Goal: Task Accomplishment & Management: Manage account settings

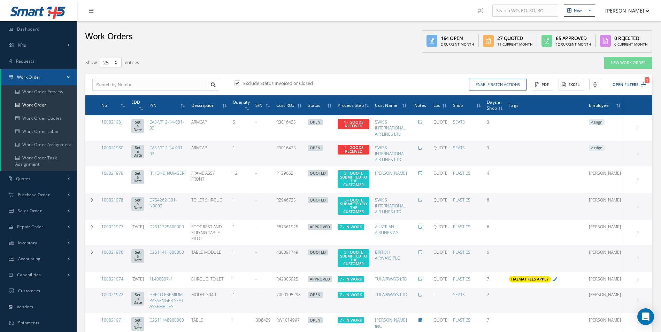
select select "25"
click at [40, 103] on link "Work Order" at bounding box center [38, 105] width 75 height 13
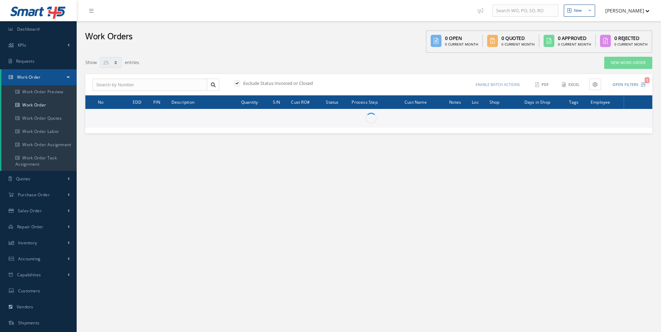
select select "25"
type input "All Work Request"
type input "All Work Performed"
type input "All Status"
type input "WO Part Status"
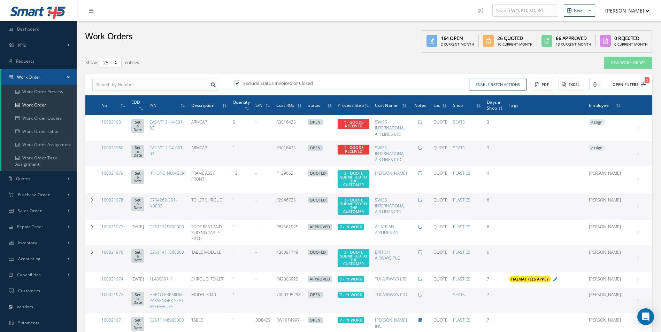
click at [644, 89] on button "Open Filters 1" at bounding box center [625, 85] width 39 height 12
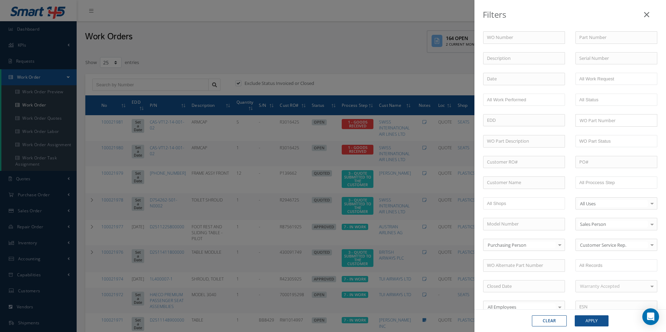
drag, startPoint x: 349, startPoint y: 63, endPoint x: 351, endPoint y: 66, distance: 3.8
click at [349, 63] on div "Filters WO Number Part Number Description Serial Number - BER CERTIFICATION FIL…" at bounding box center [333, 166] width 666 height 332
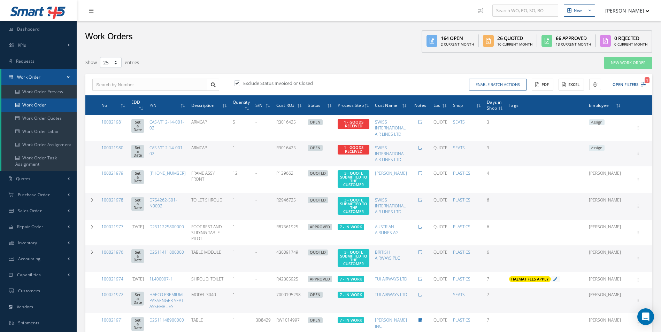
click at [35, 106] on link "Work Order" at bounding box center [38, 105] width 75 height 13
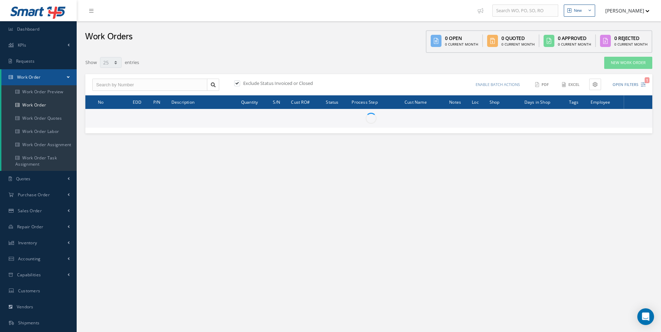
select select "25"
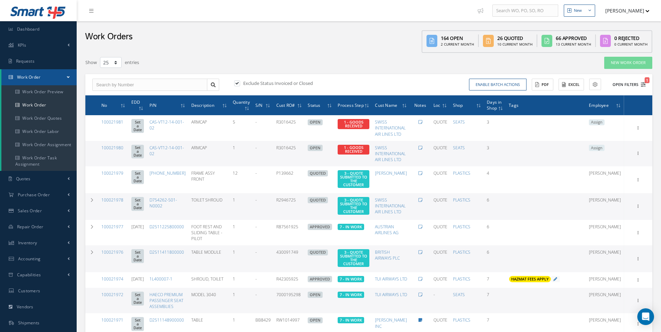
click at [643, 87] on icon "1" at bounding box center [643, 84] width 5 height 5
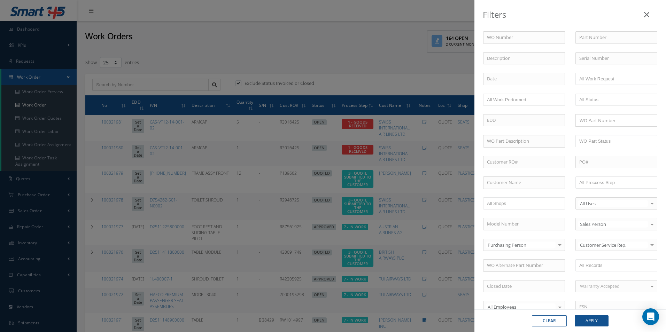
click at [611, 175] on div "WO Number Part Number Description Serial Number - BER CERTIFICATION FILE ONLY D…" at bounding box center [570, 237] width 185 height 413
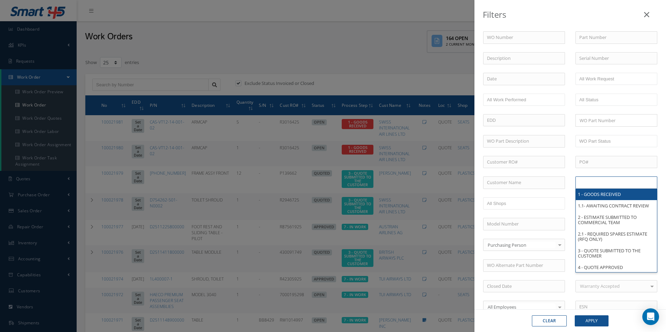
click at [613, 186] on input "text" at bounding box center [602, 182] width 44 height 9
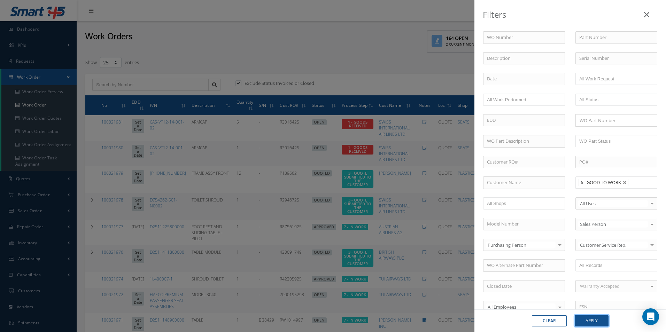
click at [595, 316] on button "Apply" at bounding box center [592, 321] width 34 height 11
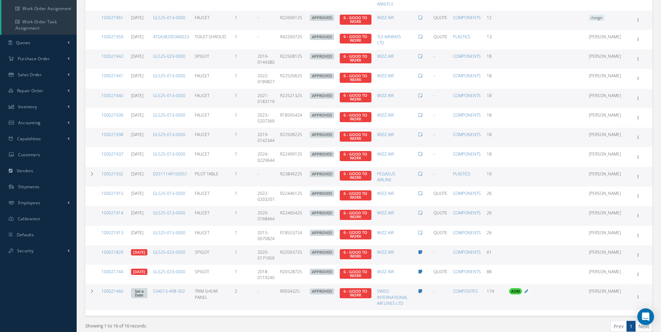
scroll to position [139, 0]
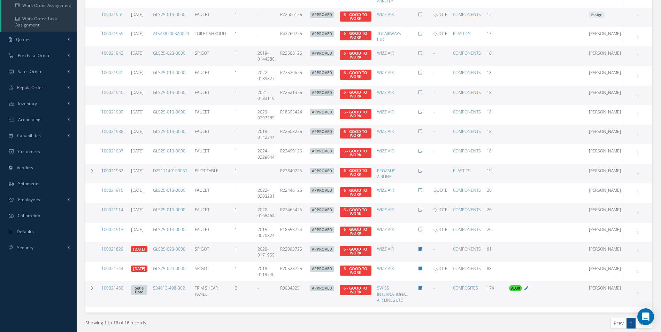
click at [113, 171] on link "100021932" at bounding box center [112, 171] width 22 height 6
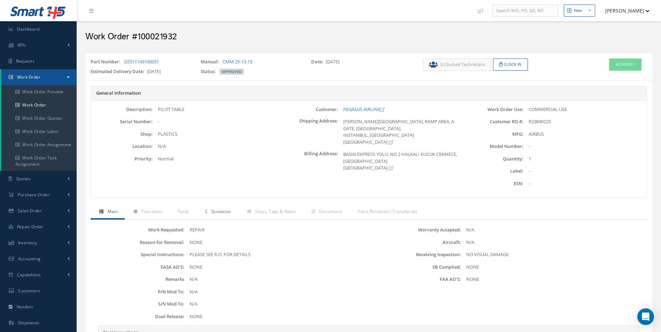
click at [217, 212] on span "Quotation" at bounding box center [221, 212] width 20 height 6
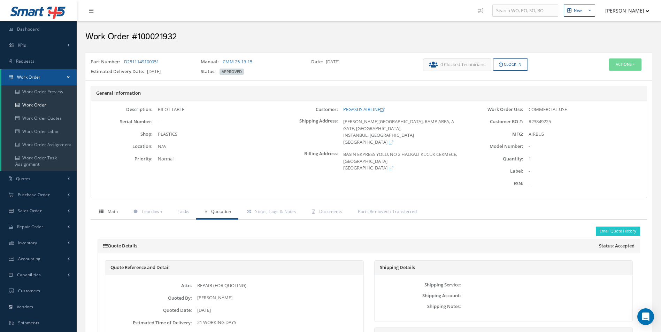
click at [108, 210] on span "Main" at bounding box center [113, 212] width 10 height 6
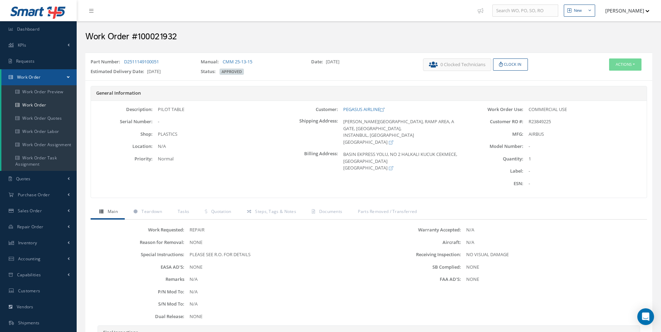
click at [152, 36] on h2 "Work Order #100021932" at bounding box center [368, 37] width 567 height 10
click at [152, 37] on h2 "Work Order #100021932" at bounding box center [368, 37] width 567 height 10
copy h2 "100021932"
click at [542, 120] on span "R23849225" at bounding box center [540, 121] width 22 height 6
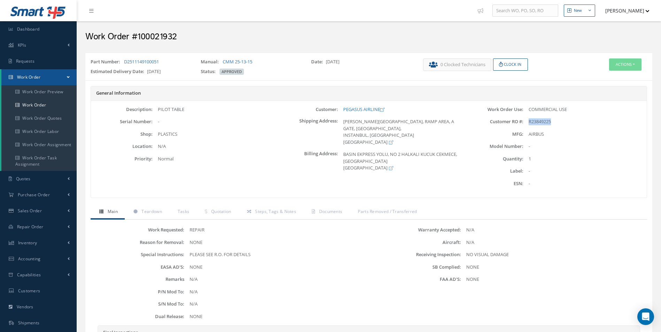
copy span "R23849225"
drag, startPoint x: 200, startPoint y: 116, endPoint x: 196, endPoint y: 111, distance: 6.4
click at [200, 116] on div "Description: PILOT TABLE Serial Number: - Shop: PLASTICS Location: Priority:" at bounding box center [183, 149] width 185 height 87
drag, startPoint x: 192, startPoint y: 109, endPoint x: 156, endPoint y: 111, distance: 36.0
click at [156, 111] on div "PILOT TABLE" at bounding box center [214, 109] width 123 height 7
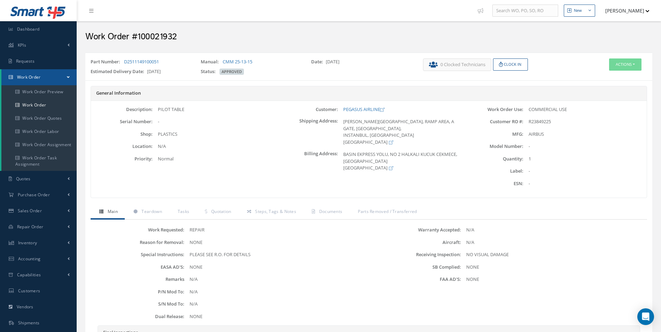
drag, startPoint x: 156, startPoint y: 111, endPoint x: 166, endPoint y: 109, distance: 10.3
copy div "PILOT TABLE"
drag, startPoint x: 342, startPoint y: 108, endPoint x: 380, endPoint y: 109, distance: 38.4
click at [380, 109] on div "PEGASUS AIRLINE" at bounding box center [399, 109] width 123 height 7
copy link "PEGASUS AIRLINE"
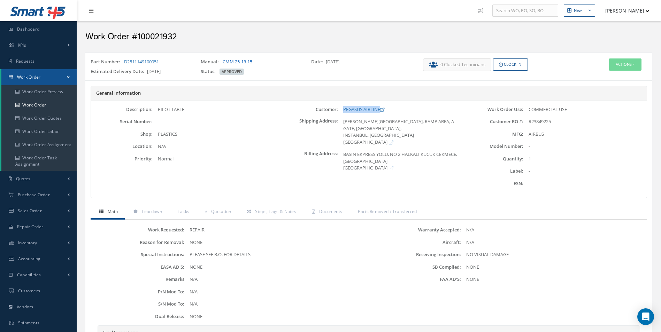
drag, startPoint x: 250, startPoint y: 61, endPoint x: 223, endPoint y: 62, distance: 26.1
click at [223, 62] on div "Manual: CMM 25-13-15" at bounding box center [251, 64] width 110 height 10
copy link "CMM 25-13-15"
drag, startPoint x: 187, startPoint y: 77, endPoint x: 178, endPoint y: 74, distance: 9.4
click at [187, 77] on div "Estimated Delivery Date: 11/03/2025" at bounding box center [140, 73] width 110 height 10
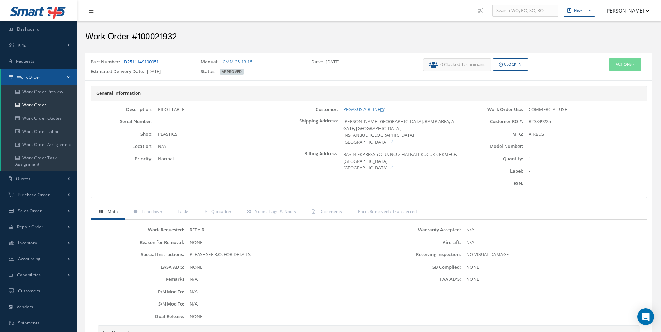
drag, startPoint x: 170, startPoint y: 62, endPoint x: 125, endPoint y: 62, distance: 45.0
click at [125, 62] on div "Part Number: D2511149100051" at bounding box center [140, 64] width 110 height 10
copy link "D2511149100051"
click at [41, 194] on span "Purchase Order" at bounding box center [34, 195] width 32 height 6
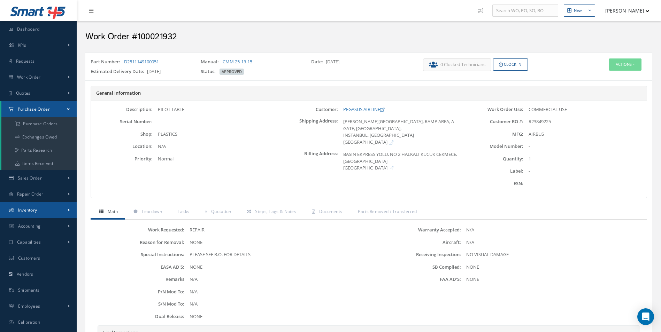
click at [34, 213] on link "Inventory" at bounding box center [38, 210] width 77 height 16
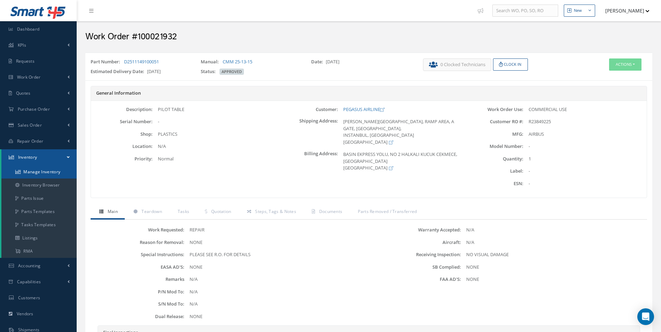
click at [39, 173] on link "Manage Inventory" at bounding box center [38, 172] width 75 height 13
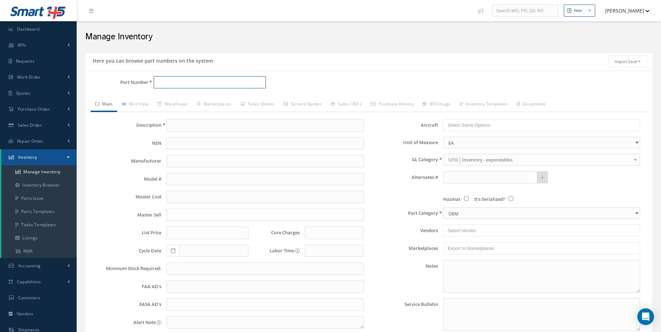
click at [170, 78] on input "Part Number" at bounding box center [210, 82] width 113 height 13
paste input "B3050LR001-301"
click at [188, 98] on span "B3050LR001-301" at bounding box center [187, 100] width 63 height 7
type input "B3050LR001-301"
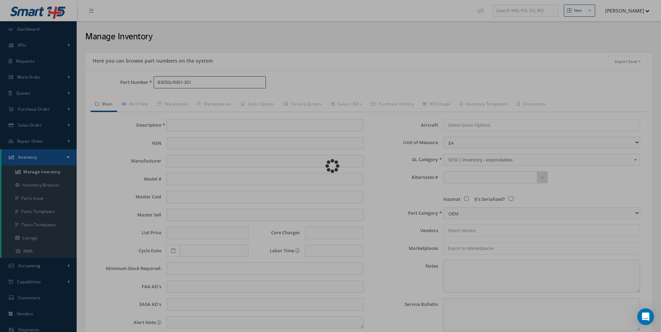
type input "LEVER ASSY MECHANICAL CONTROL"
type input "362.00"
type input "0.00"
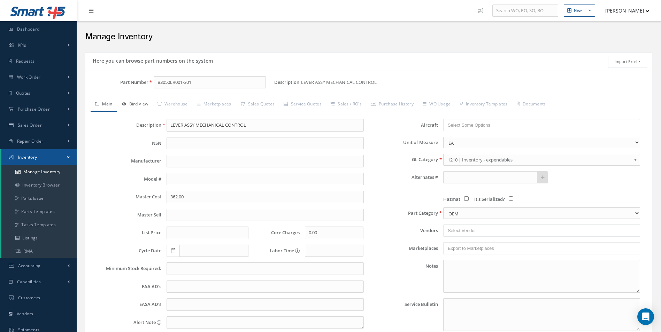
click at [130, 103] on link "Bird View" at bounding box center [135, 105] width 36 height 15
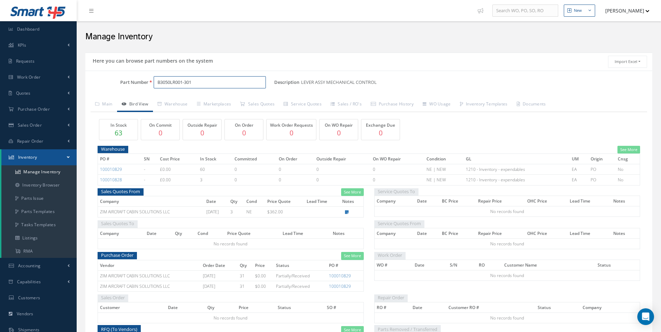
click at [211, 82] on input "B3050LR001-301" at bounding box center [210, 82] width 113 height 13
drag, startPoint x: 211, startPoint y: 82, endPoint x: 99, endPoint y: 81, distance: 111.2
click at [99, 81] on div "Part Number B3050LR001-301" at bounding box center [179, 82] width 189 height 13
paste input "SS003-17"
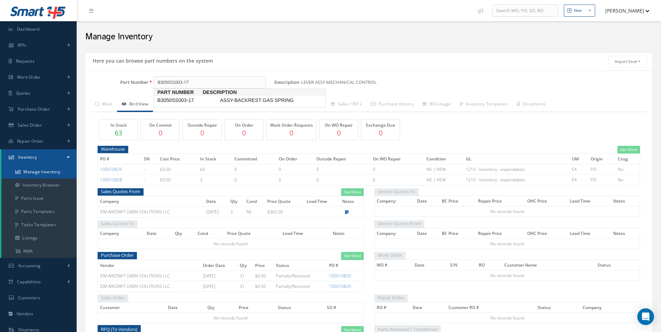
click at [44, 173] on link "Manage Inventory" at bounding box center [38, 172] width 75 height 13
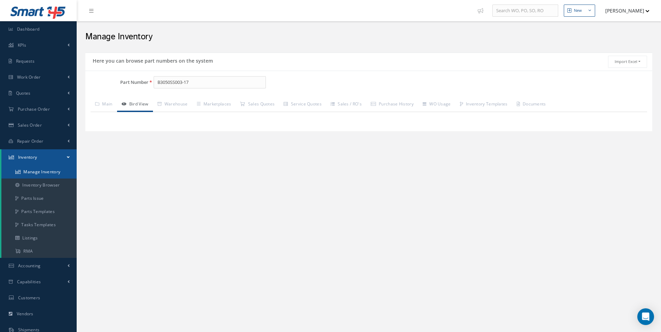
type input "B3050SS003-17"
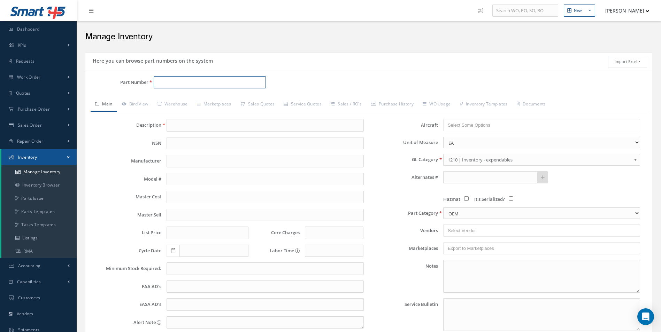
click at [183, 83] on input "Part Number" at bounding box center [210, 82] width 113 height 13
paste input "B3050SS003-17"
click at [194, 99] on span "B3050SS003-17" at bounding box center [187, 100] width 63 height 7
type input "B3050SS003-17"
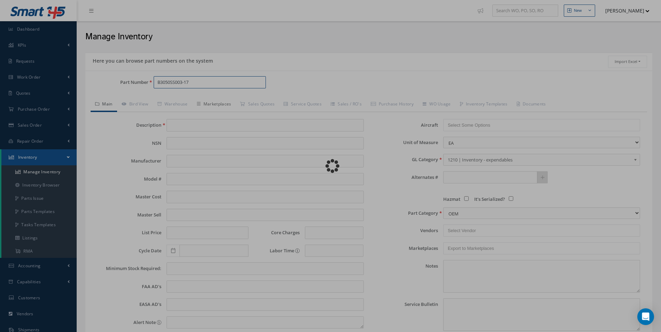
type input "ASSY-BACKREST GAS SPRING"
type input "0.00"
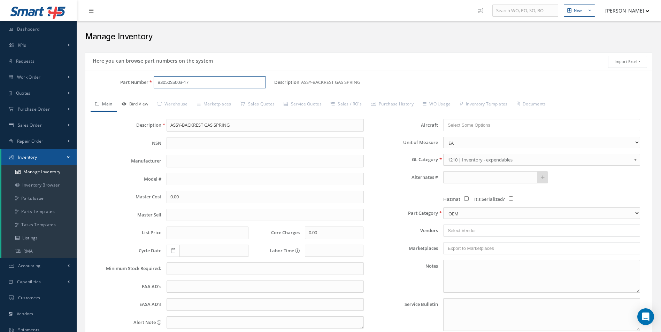
type input "B3050SS003-17"
click at [143, 105] on link "Bird View" at bounding box center [135, 105] width 36 height 15
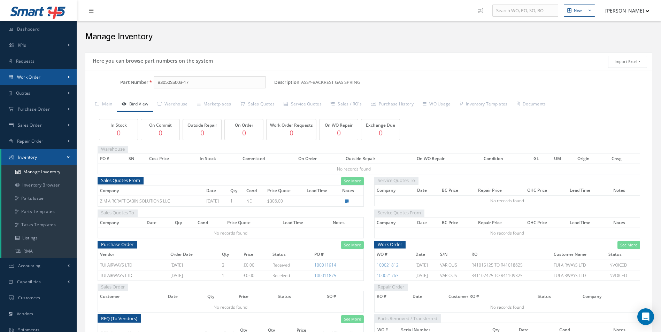
click at [35, 75] on span "Work Order" at bounding box center [29, 77] width 24 height 6
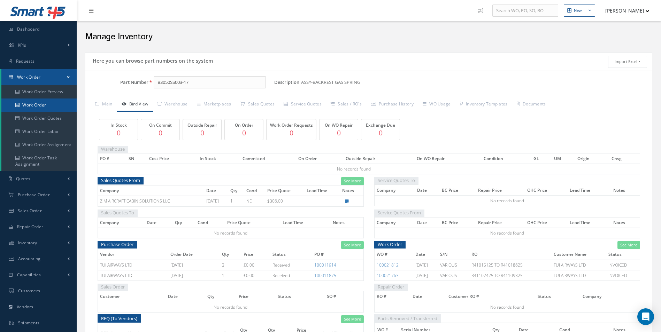
click at [34, 101] on link "Work Order" at bounding box center [38, 105] width 75 height 13
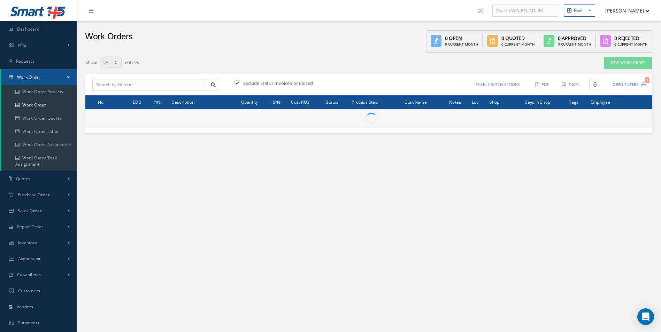
select select "25"
type input "All Work Request"
type input "All Work Performed"
type input "All Status"
type input "WO Part Status"
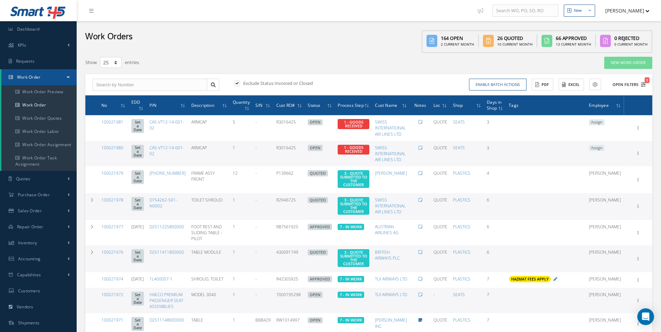
click at [640, 85] on button "Open Filters 1" at bounding box center [625, 85] width 39 height 12
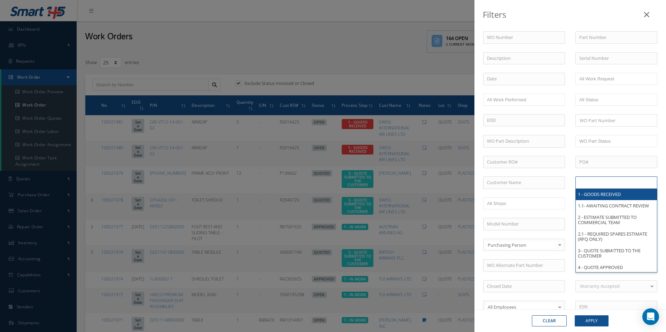
click at [610, 178] on ul at bounding box center [617, 183] width 82 height 12
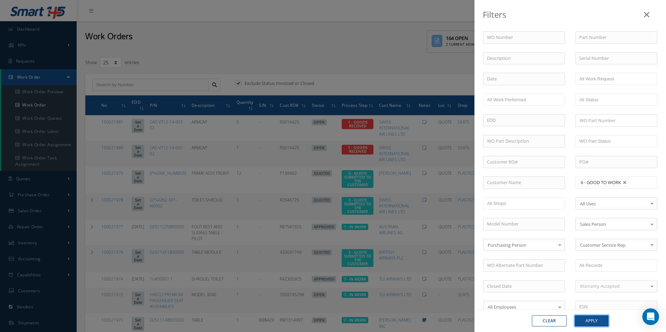
click at [597, 321] on button "Apply" at bounding box center [592, 321] width 34 height 11
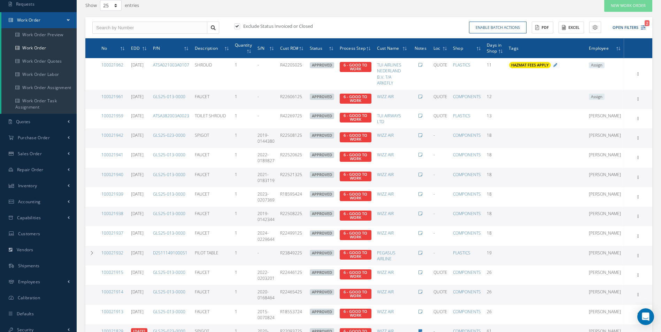
scroll to position [70, 0]
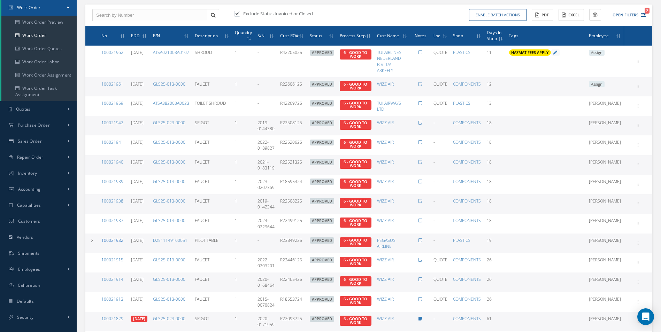
click at [110, 240] on link "100021932" at bounding box center [112, 241] width 22 height 6
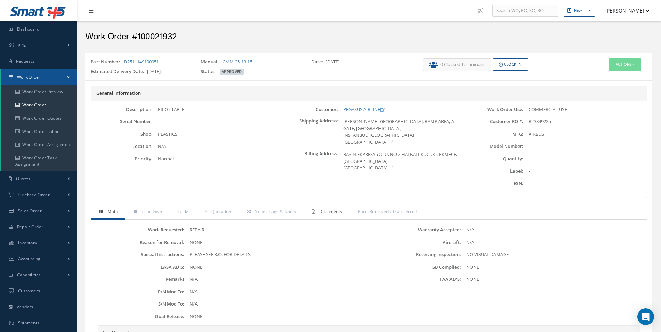
click at [331, 214] on span "Documents" at bounding box center [330, 212] width 23 height 6
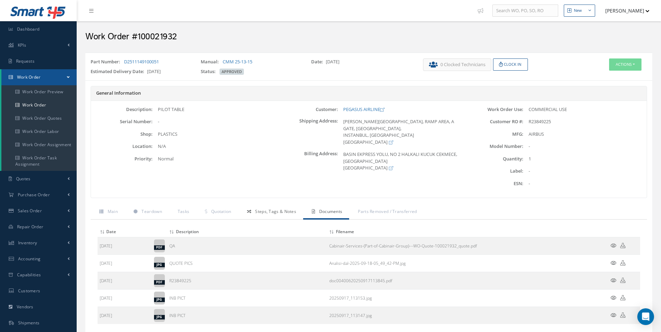
click at [270, 212] on span "Steps, Tags & Notes" at bounding box center [275, 212] width 41 height 6
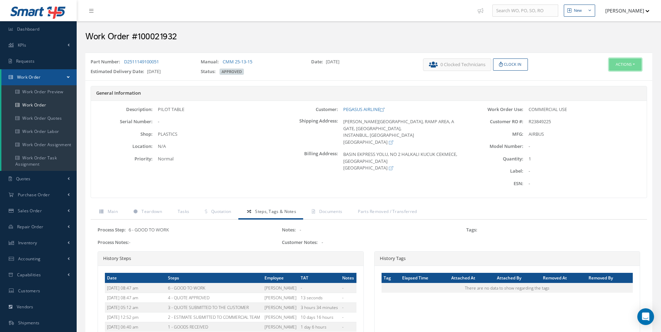
click at [624, 65] on button "Actions" at bounding box center [625, 65] width 32 height 12
click at [611, 78] on link "Edit" at bounding box center [615, 77] width 56 height 9
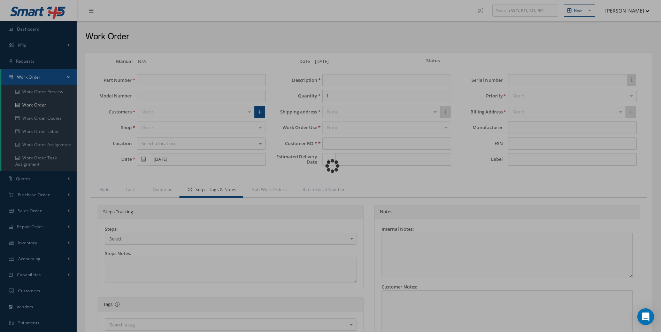
type input "D2511149100051"
type input "[DATE]"
type input "PILOT TABLE"
type input "R23849225"
type input "[DATE]"
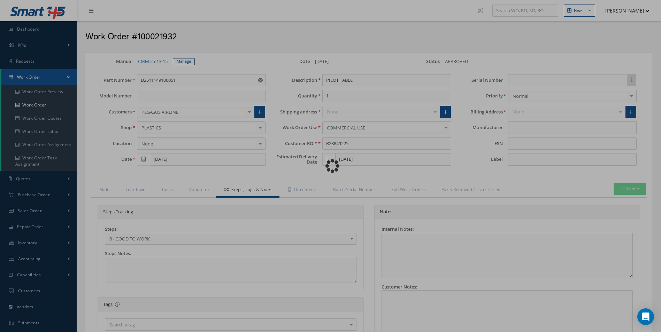
type input "AIRBUS"
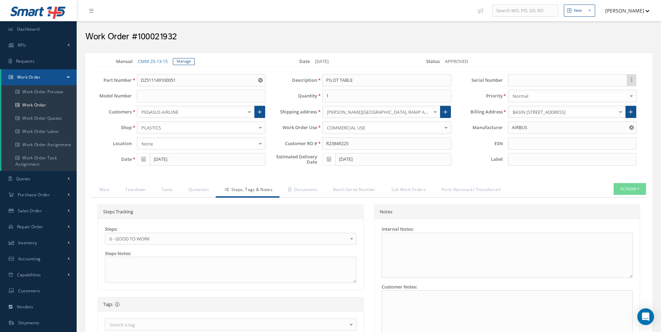
click at [147, 235] on span "6 - GOOD TO WORK" at bounding box center [228, 239] width 238 height 8
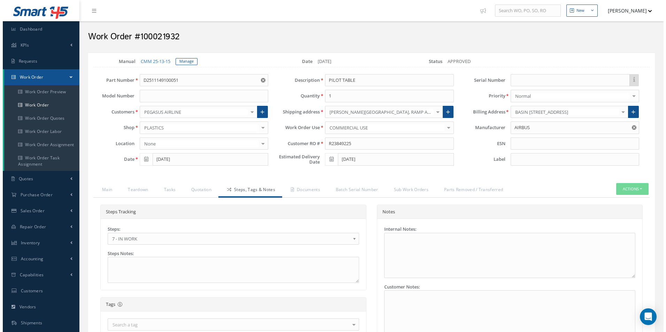
scroll to position [180, 0]
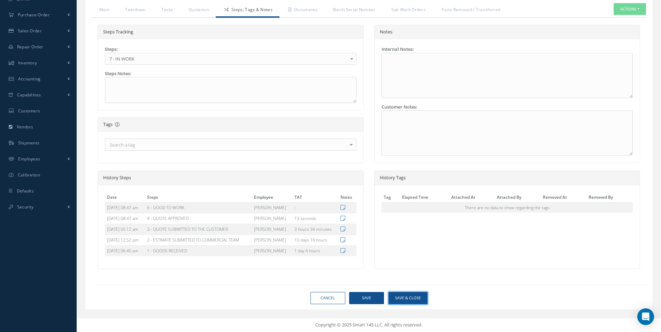
click at [410, 299] on button "Save & Close" at bounding box center [408, 298] width 39 height 12
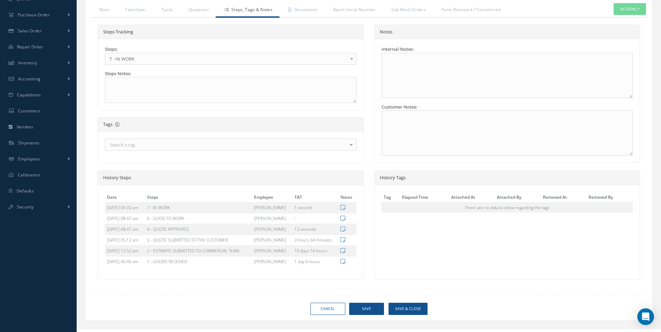
type input "AIRBUS"
